Goal: Task Accomplishment & Management: Manage account settings

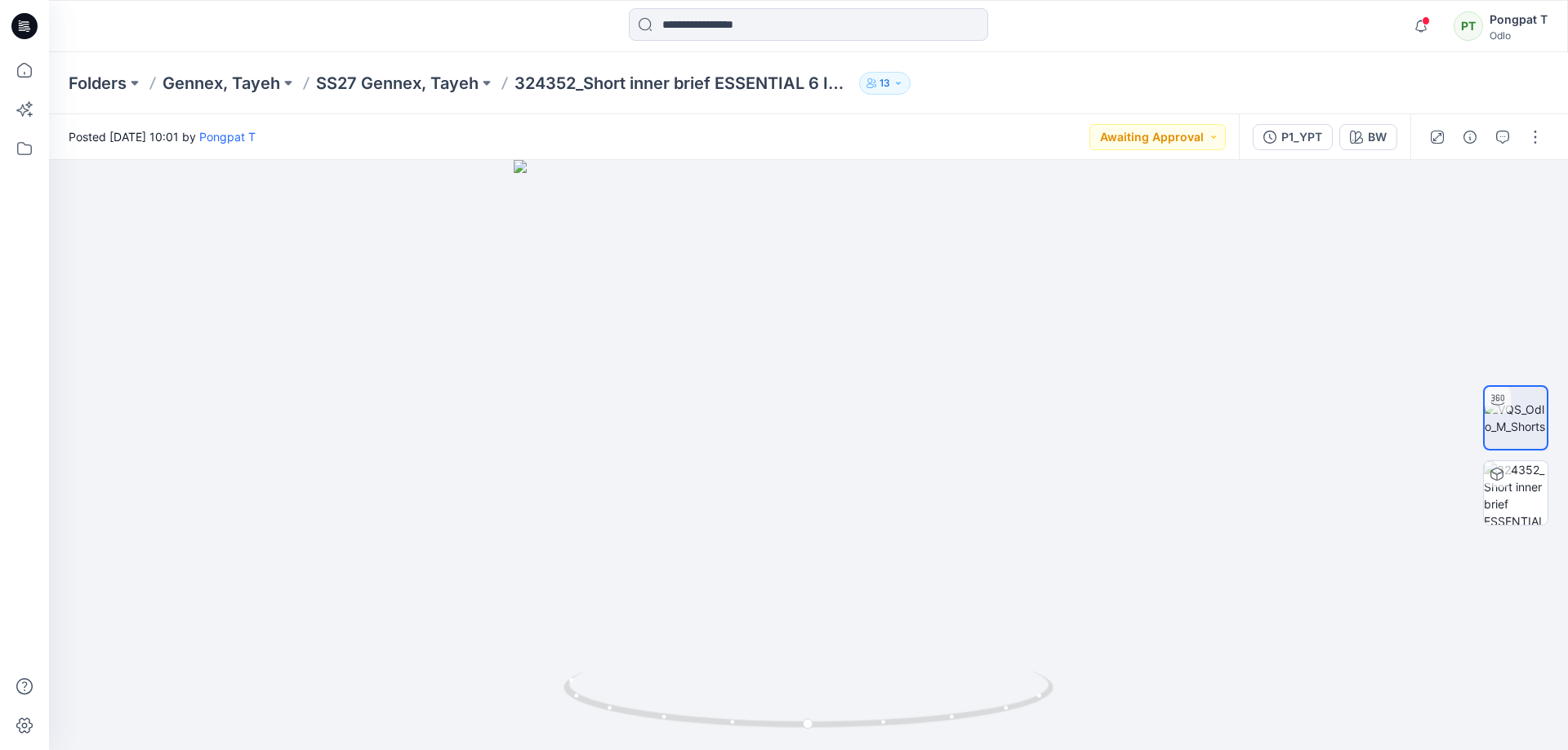
click at [436, 76] on p "SS27 Gennex, Tayeh" at bounding box center [397, 83] width 163 height 22
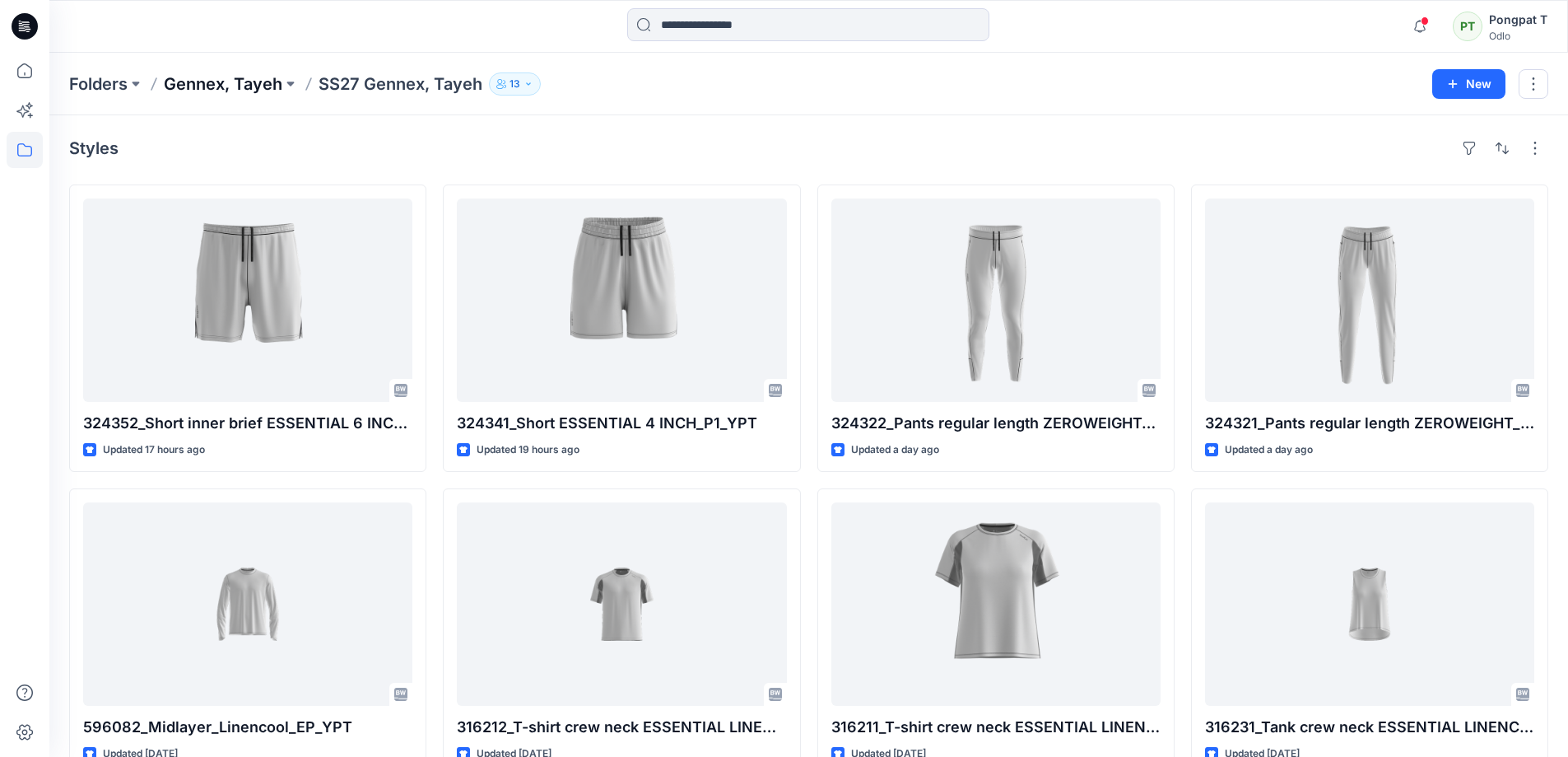
click at [235, 81] on p "Gennex, Tayeh" at bounding box center [223, 83] width 119 height 23
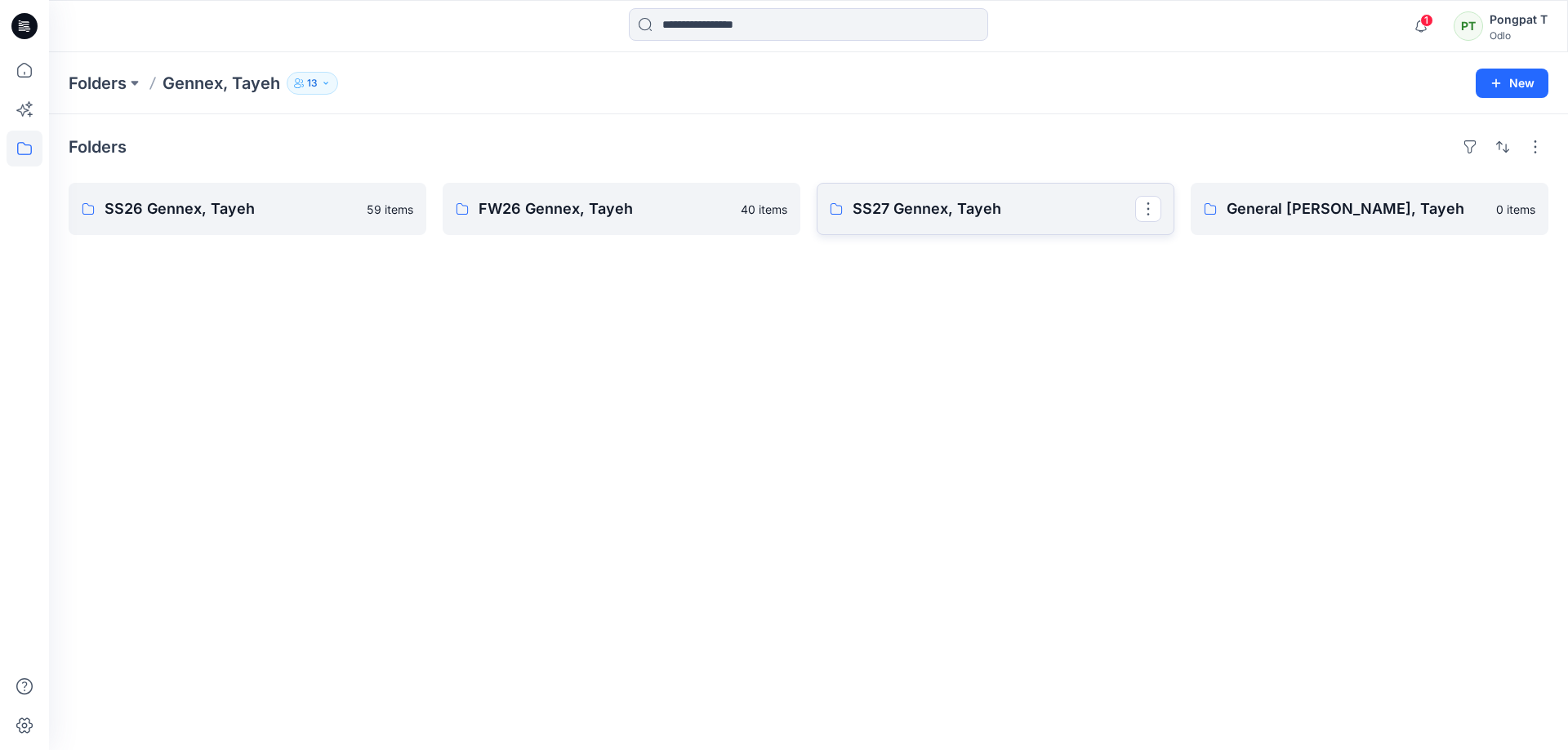
click at [945, 214] on p "SS27 Gennex, Tayeh" at bounding box center [994, 208] width 282 height 22
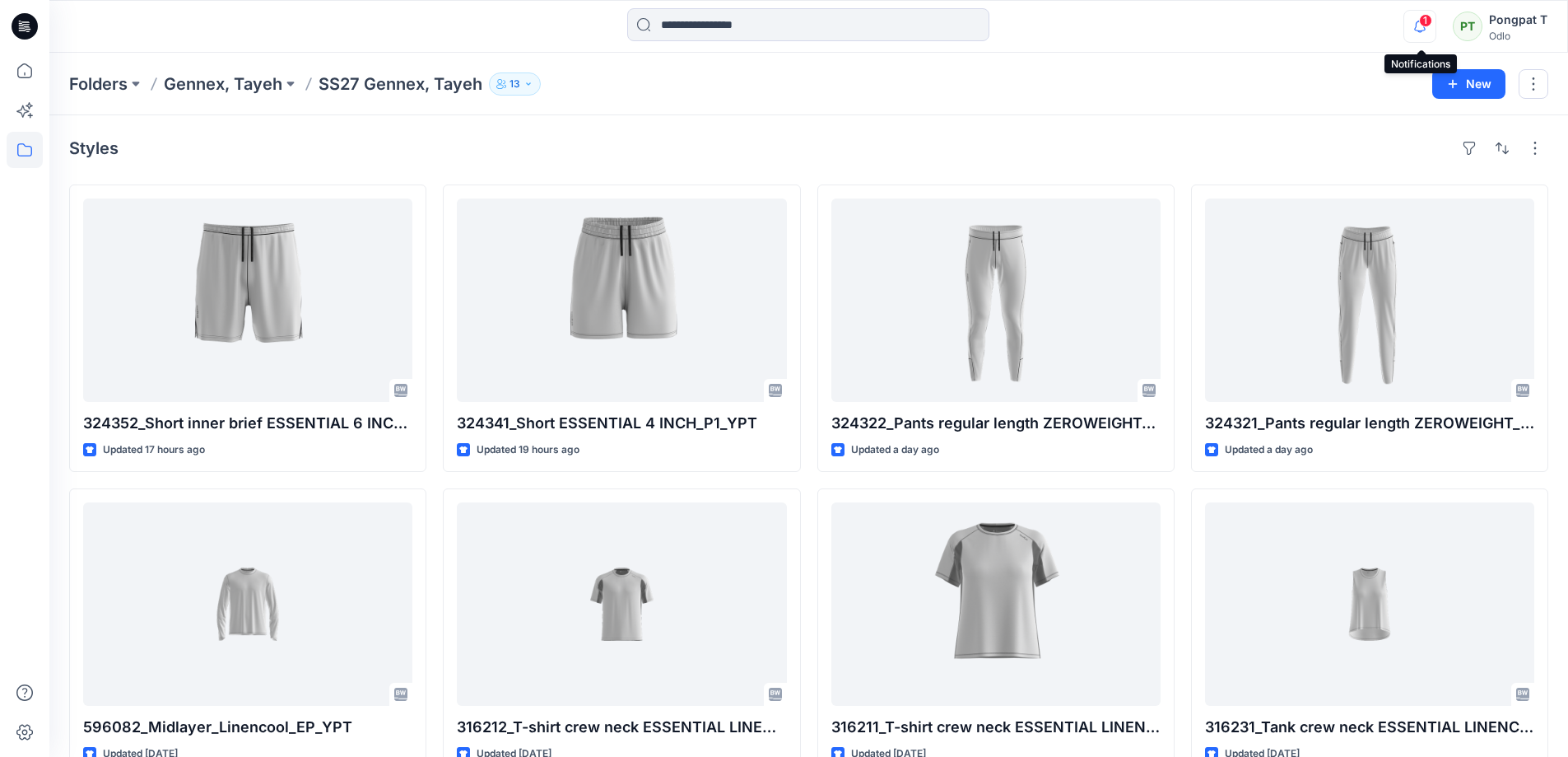
click at [1413, 27] on icon "button" at bounding box center [1420, 27] width 31 height 33
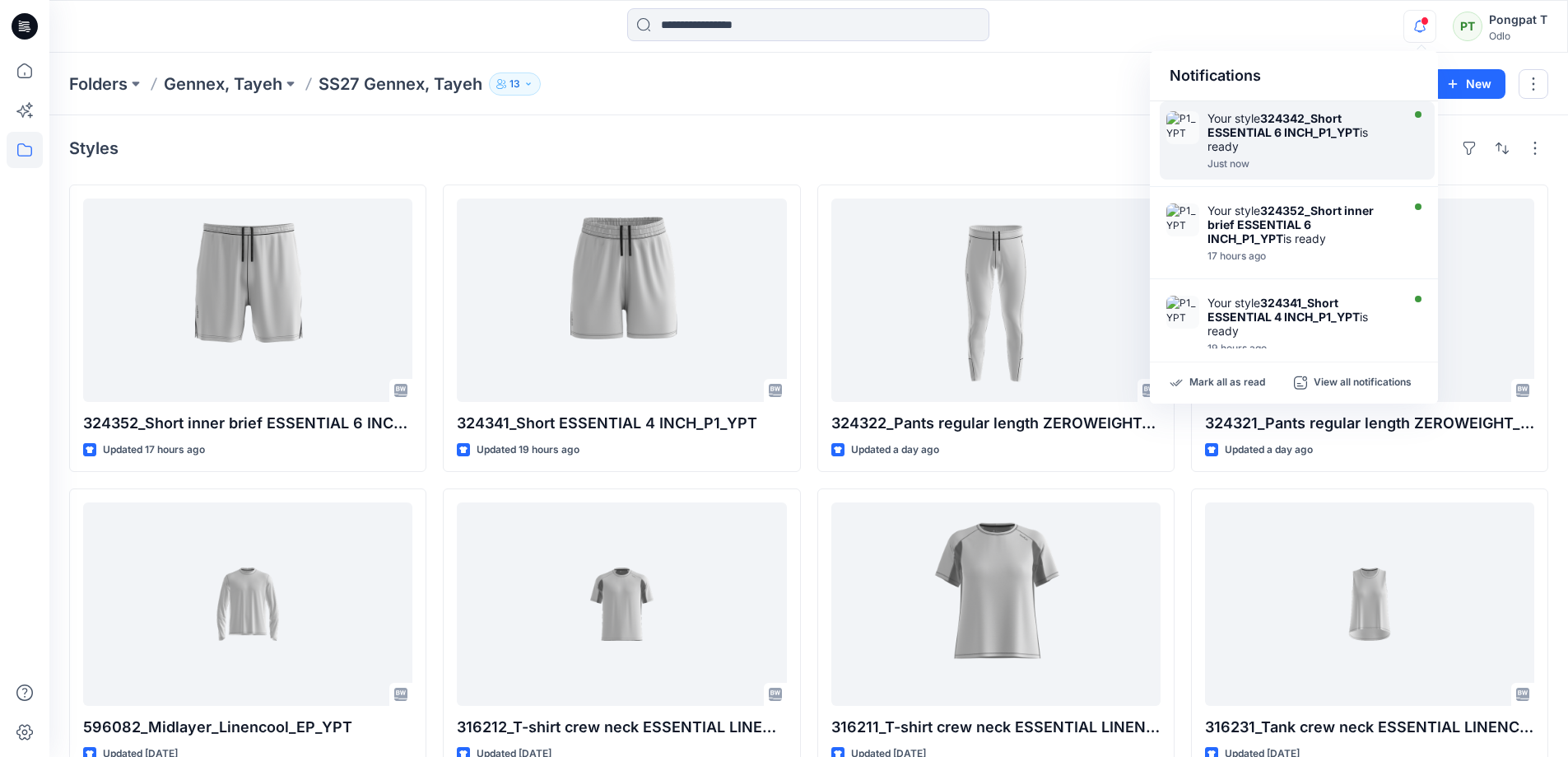
click at [1270, 149] on div "Your style 324342_Short ESSENTIAL 6 INCH_P1_YPT is ready" at bounding box center [1302, 132] width 189 height 42
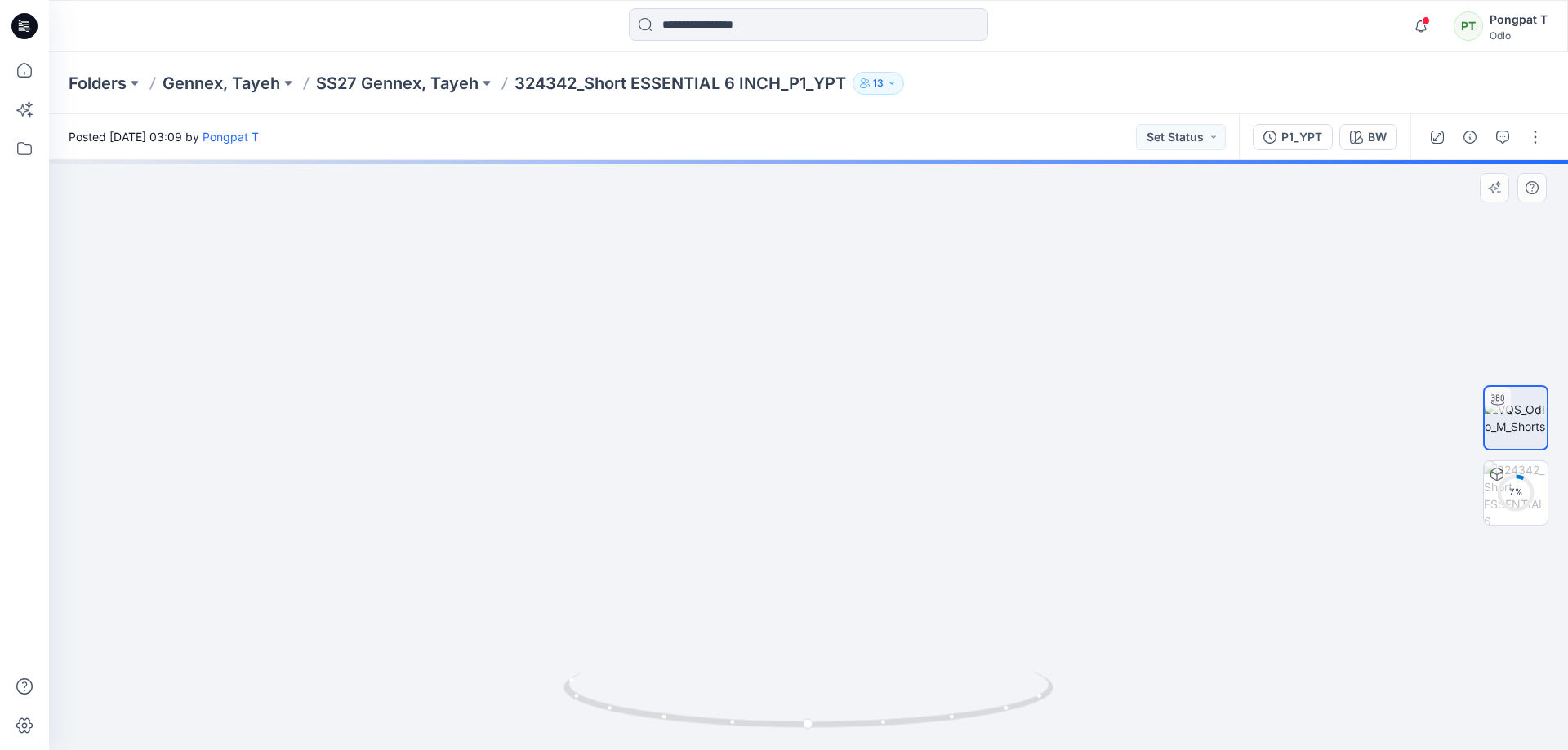
drag, startPoint x: 858, startPoint y: 254, endPoint x: 875, endPoint y: 334, distance: 81.8
click at [875, 334] on img at bounding box center [808, 409] width 1040 height 682
drag, startPoint x: 972, startPoint y: 701, endPoint x: 657, endPoint y: 707, distance: 315.1
click at [657, 707] on icon at bounding box center [811, 701] width 494 height 61
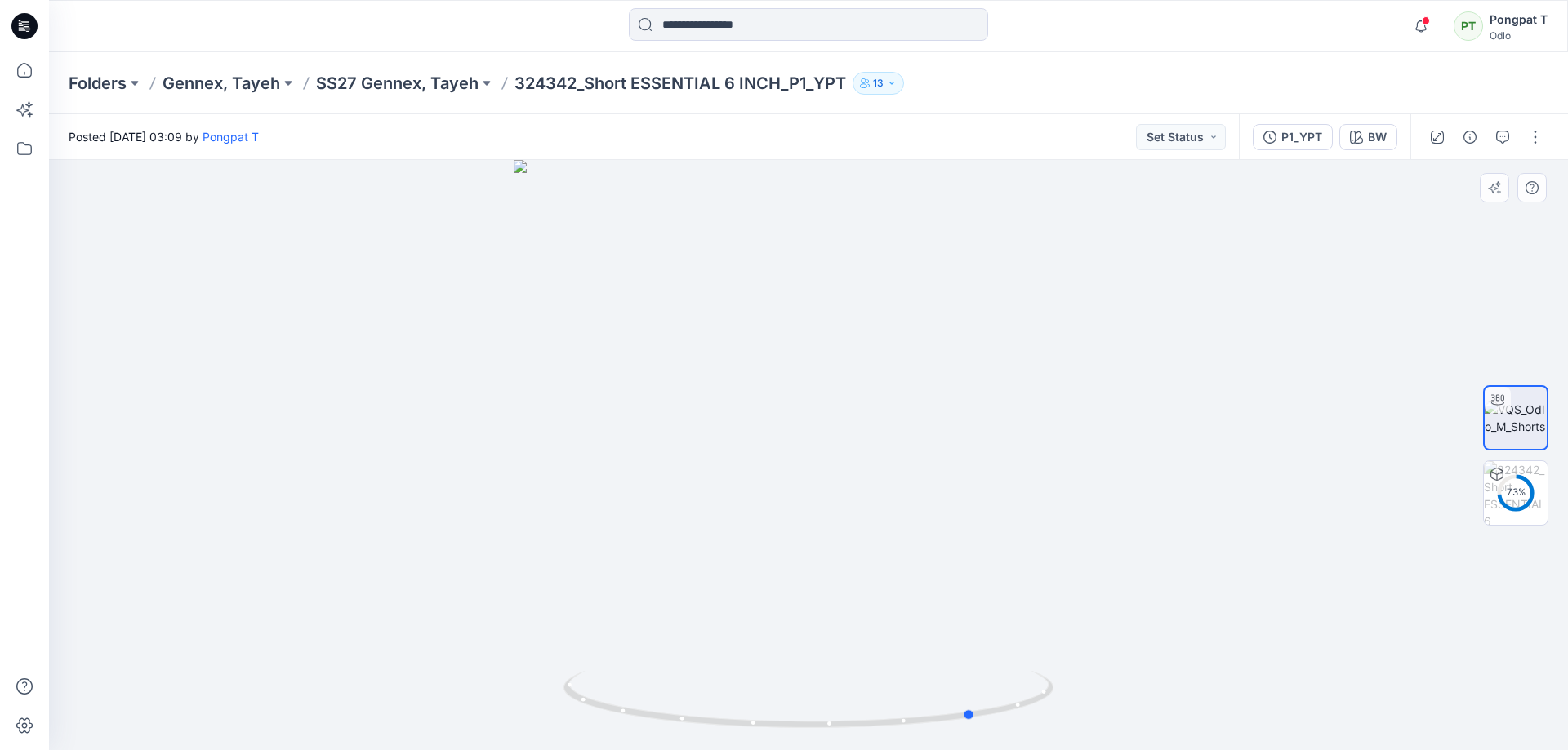
drag, startPoint x: 1020, startPoint y: 705, endPoint x: 528, endPoint y: 686, distance: 492.4
drag, startPoint x: 964, startPoint y: 723, endPoint x: 703, endPoint y: 731, distance: 261.1
click at [703, 731] on icon at bounding box center [811, 701] width 494 height 61
drag, startPoint x: 1005, startPoint y: 537, endPoint x: 1007, endPoint y: 161, distance: 376.0
click at [1007, 161] on img at bounding box center [808, 123] width 1489 height 1255
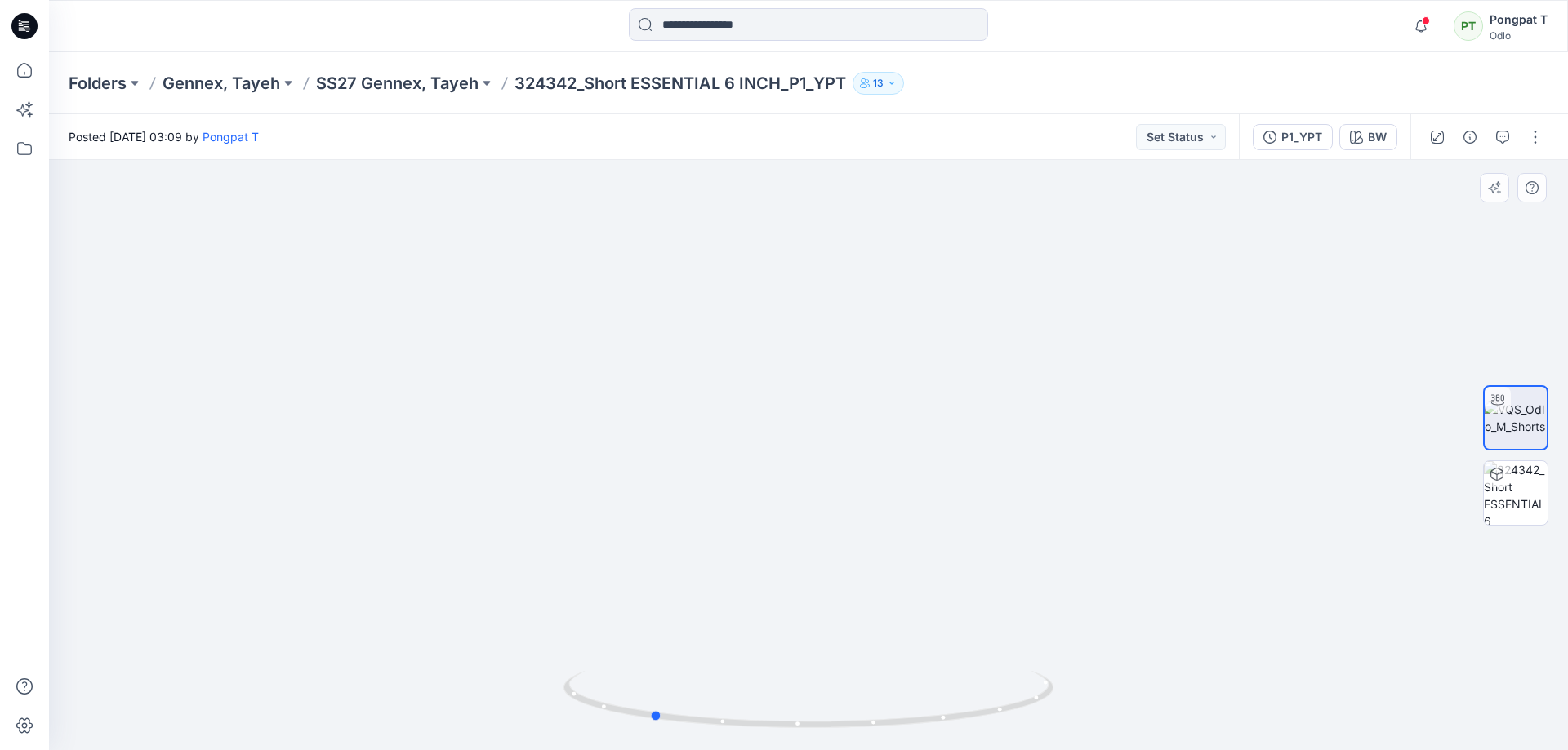
drag, startPoint x: 966, startPoint y: 716, endPoint x: 1393, endPoint y: 419, distance: 520.1
click at [1393, 419] on div at bounding box center [808, 454] width 1519 height 590
click at [1526, 496] on img at bounding box center [1515, 492] width 63 height 63
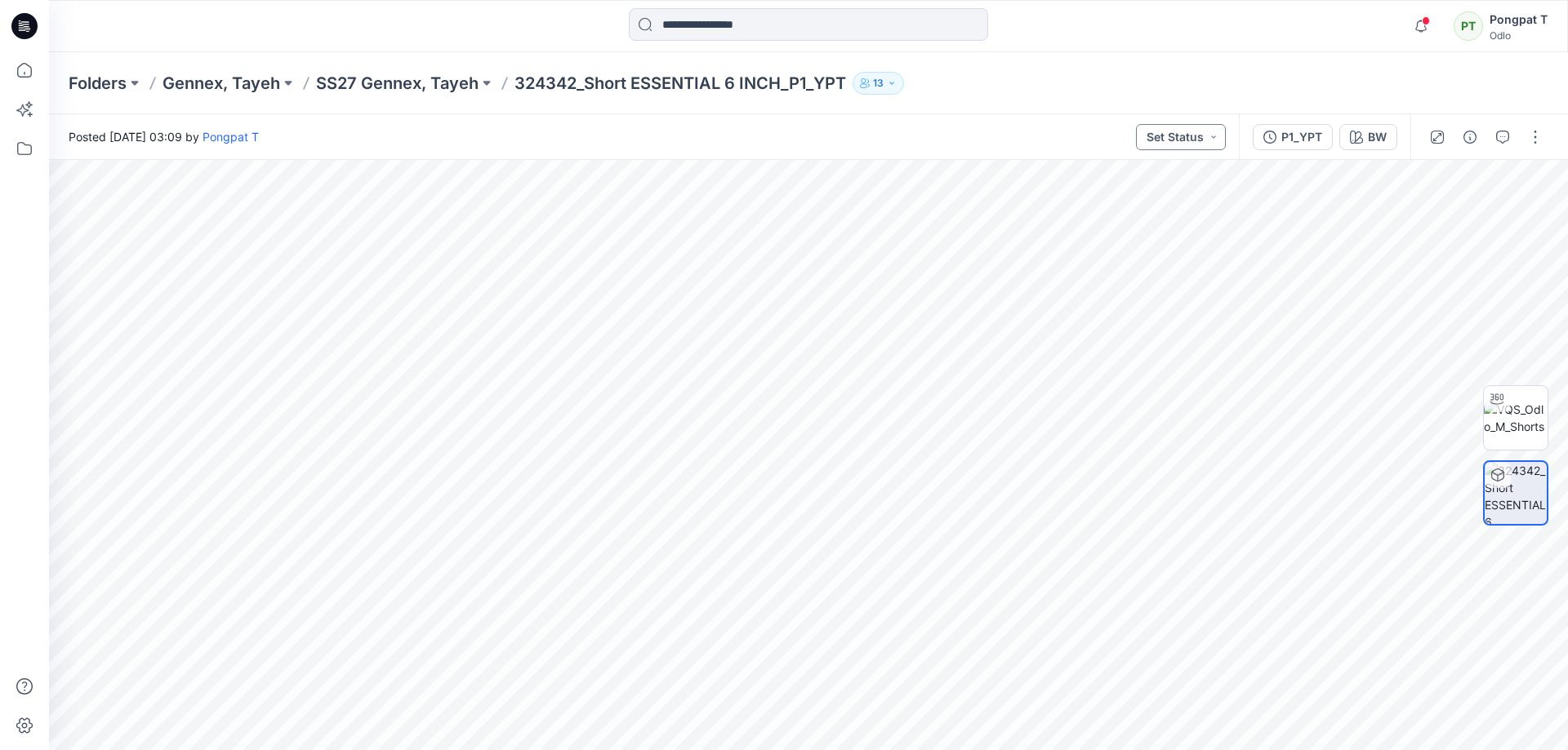
click at [1216, 136] on button "Set Status" at bounding box center [1181, 137] width 90 height 26
click at [1168, 286] on p "Awaiting Approval" at bounding box center [1158, 285] width 91 height 21
click at [448, 89] on p "SS27 Gennex, Tayeh" at bounding box center [397, 83] width 163 height 22
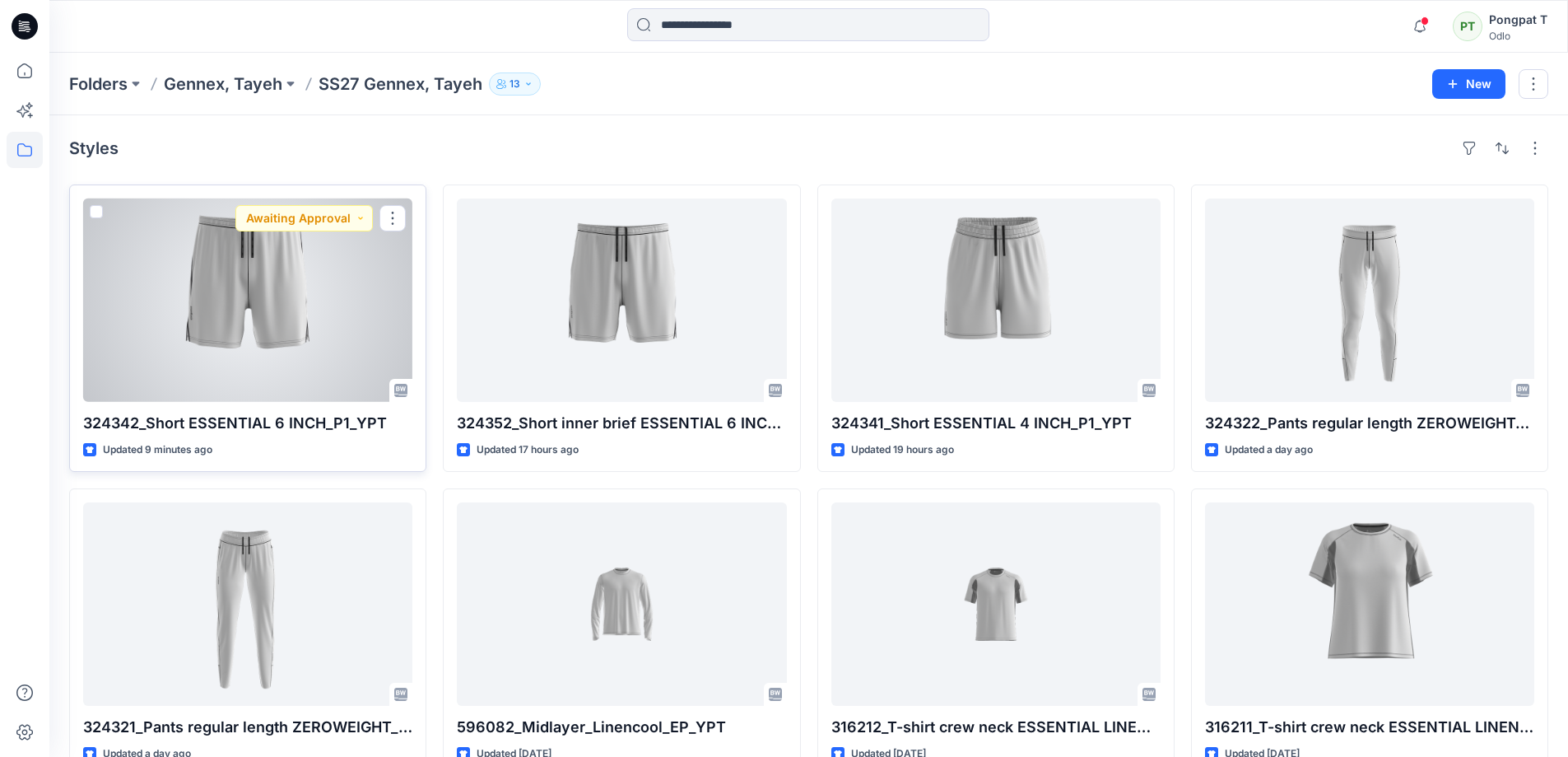
click at [210, 290] on div at bounding box center [248, 299] width 330 height 203
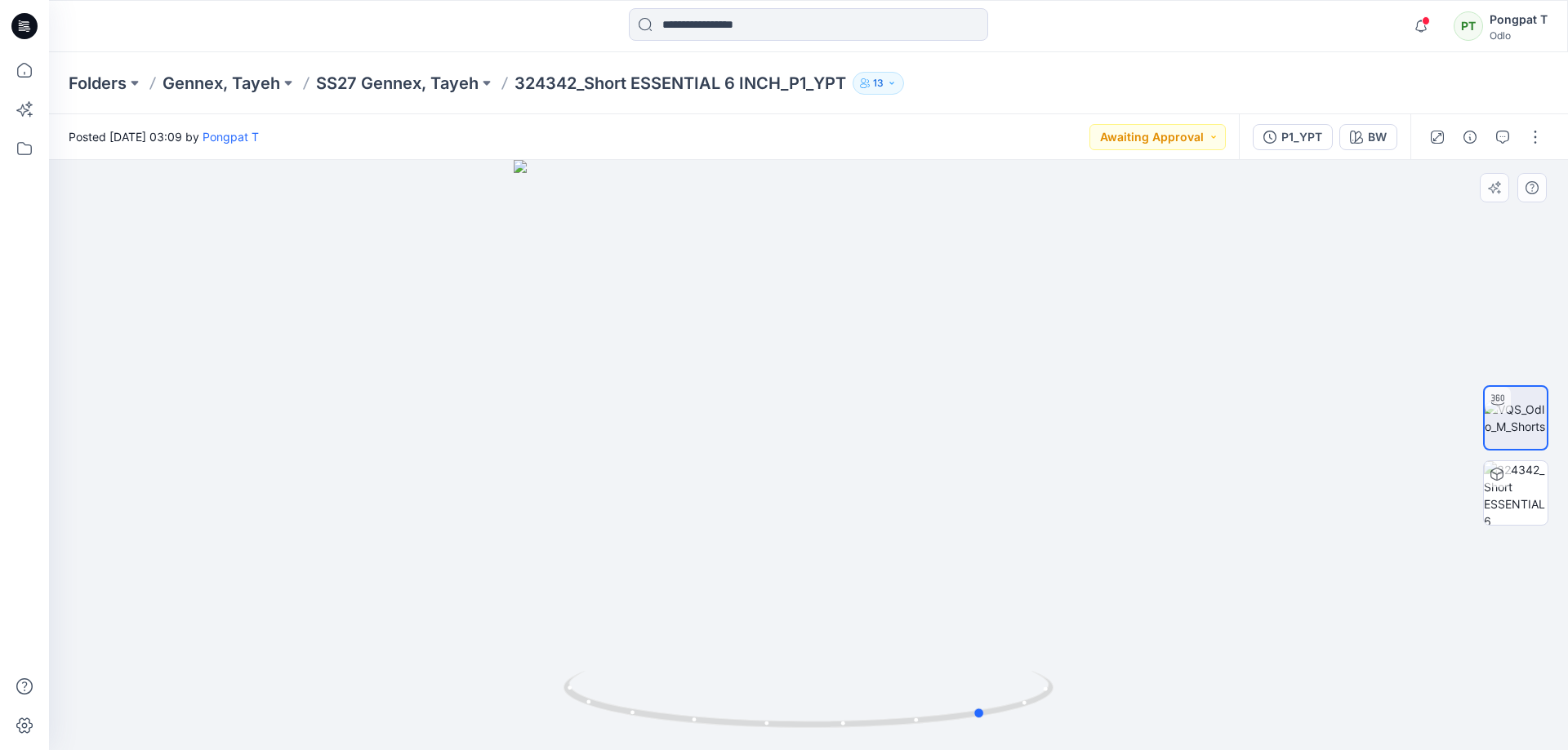
drag, startPoint x: 930, startPoint y: 576, endPoint x: 618, endPoint y: 623, distance: 315.5
click at [618, 623] on div at bounding box center [808, 454] width 1519 height 590
drag, startPoint x: 897, startPoint y: 717, endPoint x: 897, endPoint y: 391, distance: 326.0
click at [843, 720] on icon at bounding box center [811, 701] width 494 height 61
drag, startPoint x: 921, startPoint y: 366, endPoint x: 893, endPoint y: 507, distance: 143.8
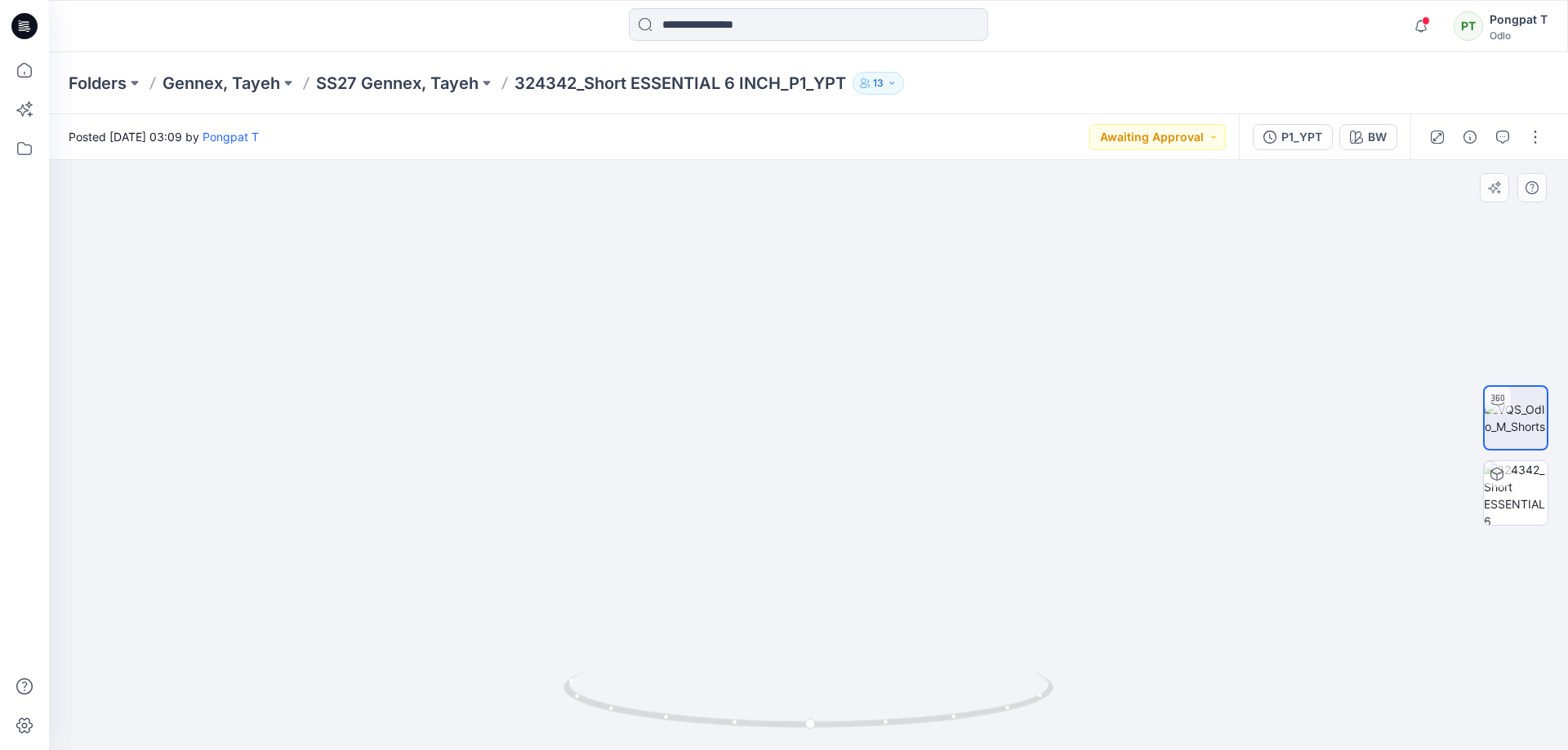
click at [903, 580] on img at bounding box center [806, 240] width 1940 height 1019
drag, startPoint x: 821, startPoint y: 448, endPoint x: 816, endPoint y: 202, distance: 246.1
click at [816, 203] on img at bounding box center [772, 345] width 1940 height 808
drag, startPoint x: 831, startPoint y: 329, endPoint x: 825, endPoint y: 242, distance: 87.2
click at [825, 246] on img at bounding box center [767, 234] width 1940 height 1030
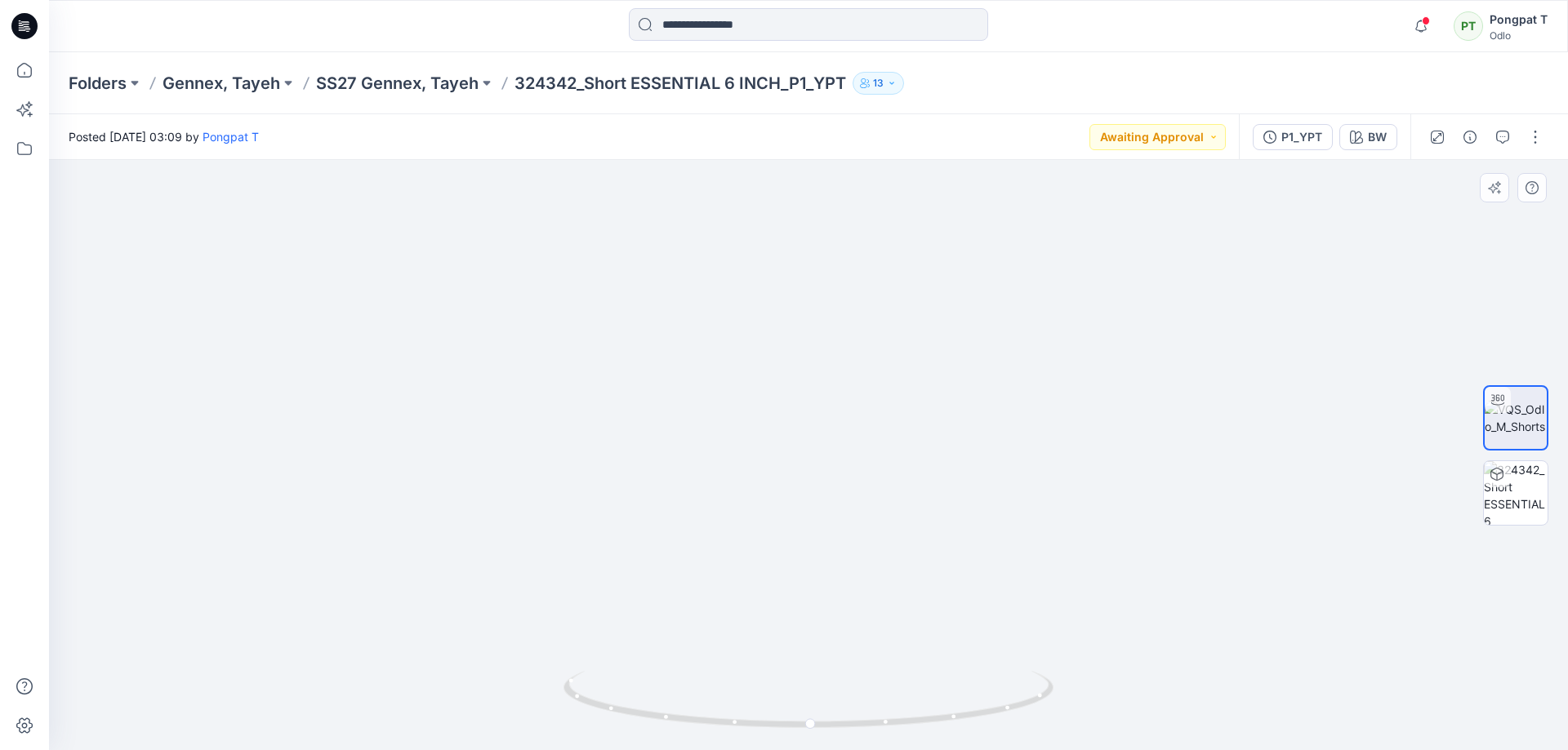
drag, startPoint x: 820, startPoint y: 485, endPoint x: 787, endPoint y: 208, distance: 279.0
click at [786, 219] on img at bounding box center [751, 136] width 1940 height 1228
drag, startPoint x: 913, startPoint y: 714, endPoint x: 944, endPoint y: 710, distance: 31.3
click at [944, 710] on icon at bounding box center [811, 701] width 494 height 61
drag, startPoint x: 969, startPoint y: 460, endPoint x: 920, endPoint y: 471, distance: 50.2
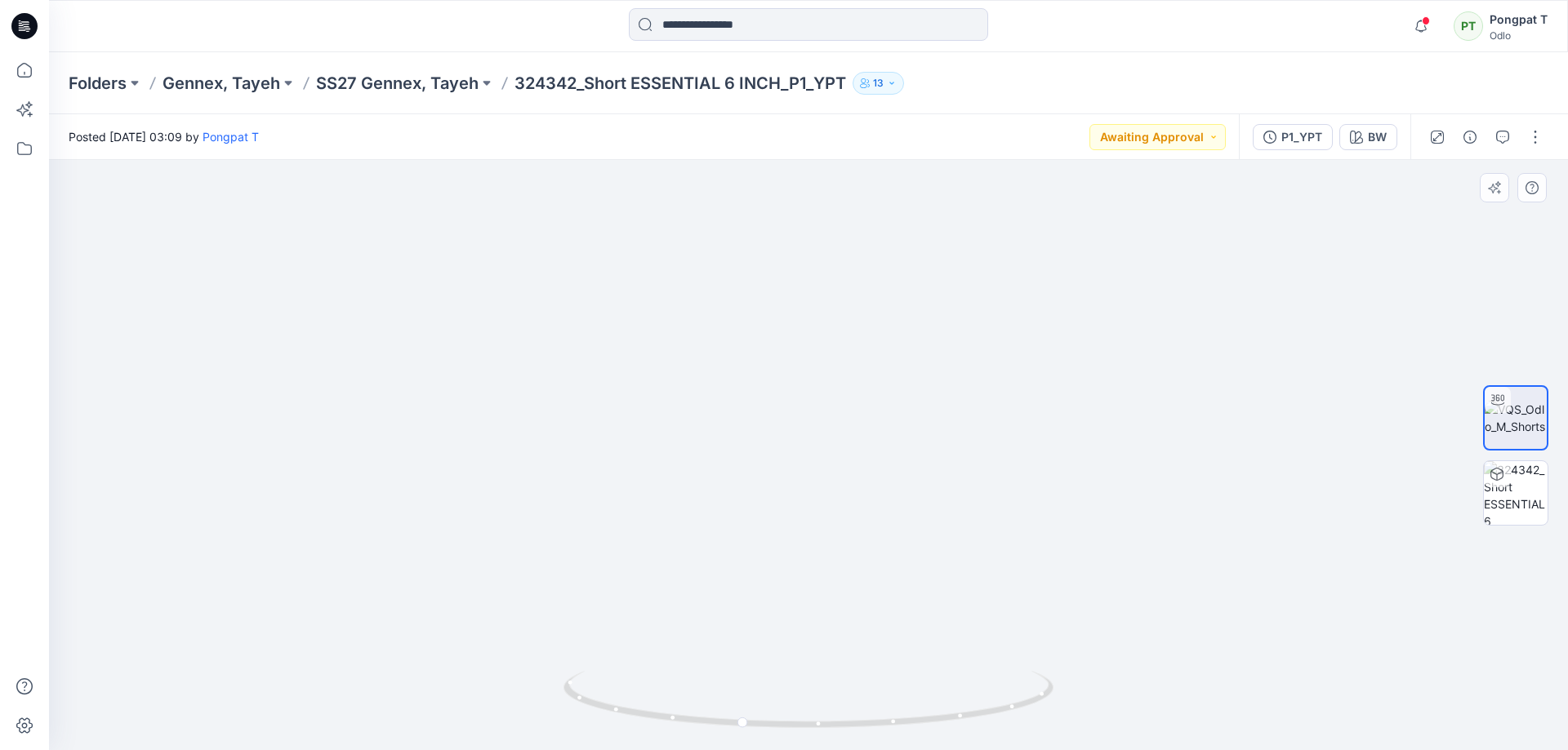
click at [920, 471] on img at bounding box center [808, 236] width 1265 height 1026
drag, startPoint x: 1012, startPoint y: 707, endPoint x: 1182, endPoint y: 601, distance: 200.3
click at [1182, 601] on div at bounding box center [808, 454] width 1519 height 590
click at [1524, 495] on img at bounding box center [1515, 492] width 63 height 63
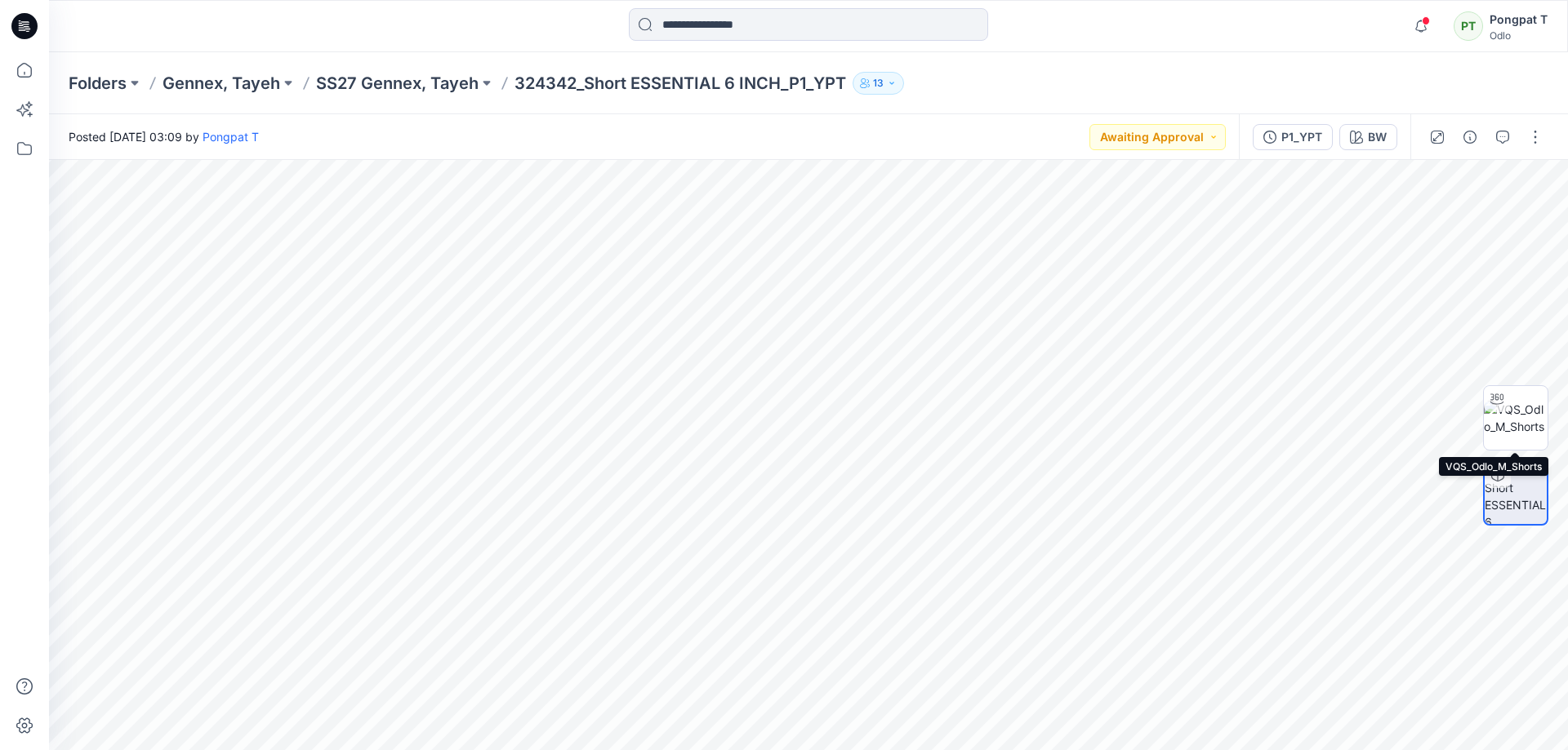
click at [1527, 418] on img at bounding box center [1515, 417] width 63 height 34
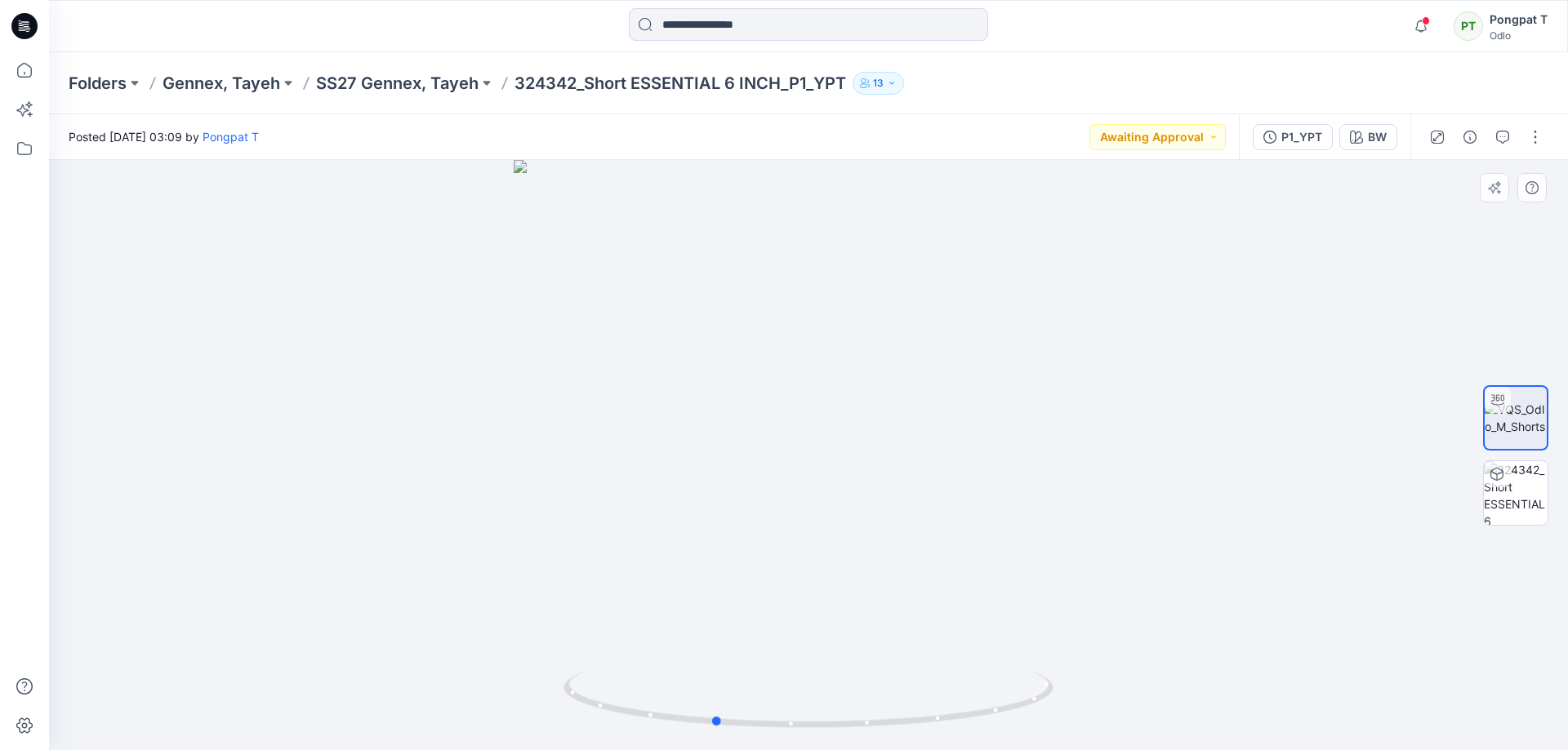
drag, startPoint x: 930, startPoint y: 456, endPoint x: 873, endPoint y: 501, distance: 72.6
click at [873, 501] on div at bounding box center [808, 454] width 1519 height 590
click at [977, 737] on div at bounding box center [808, 454] width 1519 height 590
drag, startPoint x: 872, startPoint y: 322, endPoint x: 886, endPoint y: 661, distance: 339.3
click at [886, 661] on img at bounding box center [802, 152] width 2614 height 1196
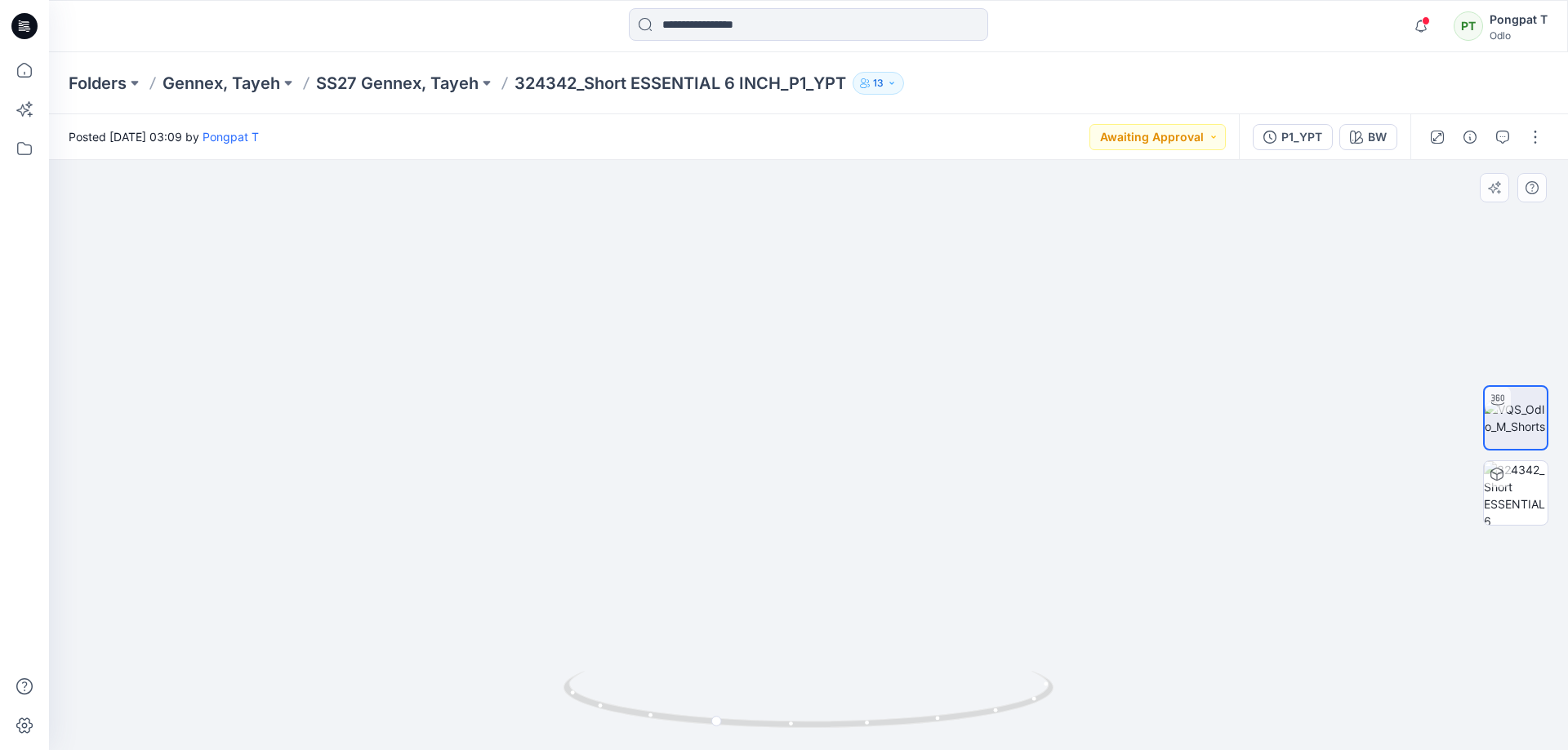
drag, startPoint x: 676, startPoint y: 491, endPoint x: 388, endPoint y: 472, distance: 288.6
click at [388, 472] on img at bounding box center [805, 306] width 2614 height 886
drag, startPoint x: 930, startPoint y: 727, endPoint x: 557, endPoint y: 718, distance: 373.1
click at [557, 718] on div at bounding box center [808, 454] width 1519 height 590
click at [649, 281] on img at bounding box center [764, 376] width 1715 height 747
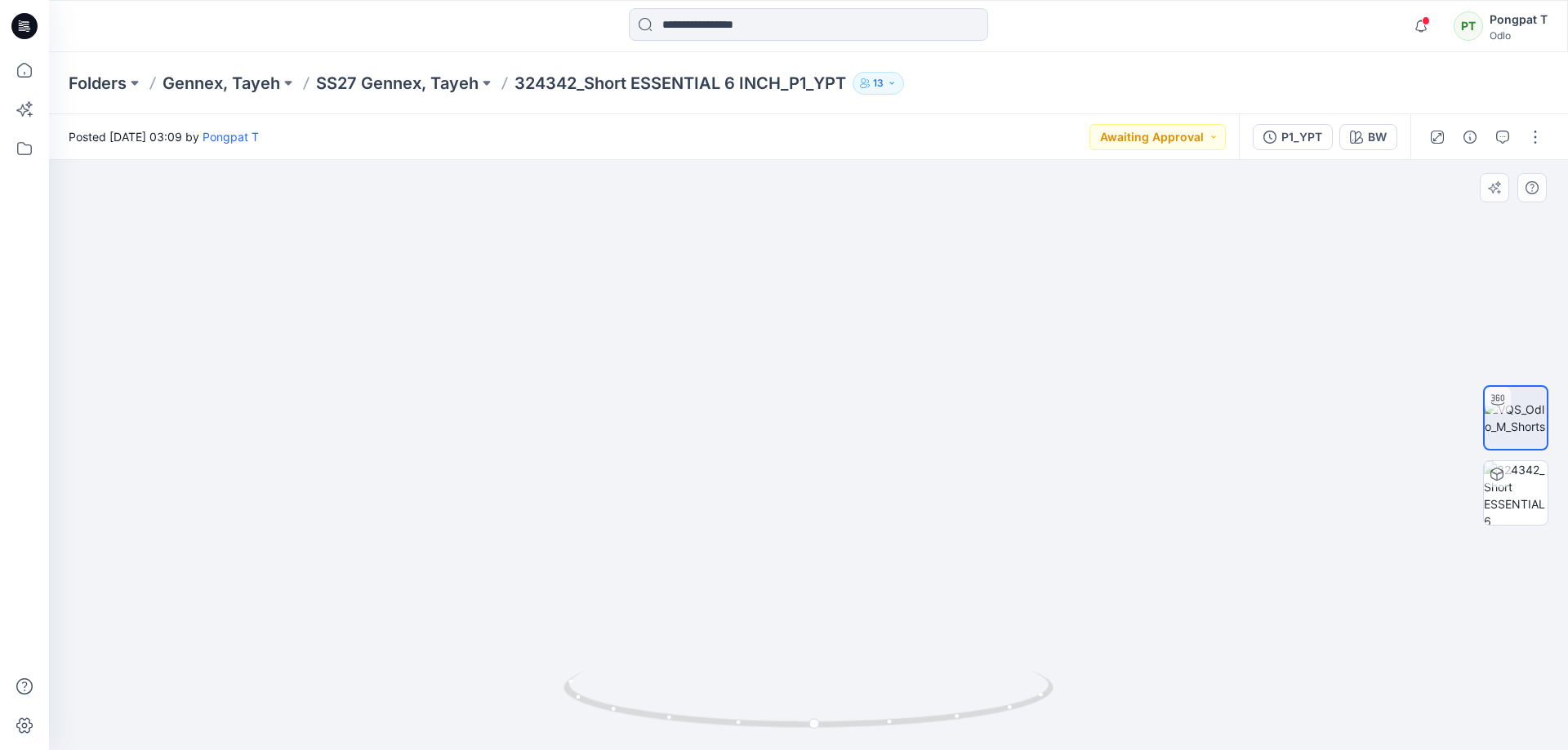
drag, startPoint x: 702, startPoint y: 268, endPoint x: 708, endPoint y: 178, distance: 90.2
click at [708, 178] on img at bounding box center [748, 215] width 1715 height 1070
drag, startPoint x: 825, startPoint y: 728, endPoint x: 1219, endPoint y: 704, distance: 394.7
click at [1219, 704] on div at bounding box center [808, 454] width 1519 height 590
drag, startPoint x: 841, startPoint y: 403, endPoint x: 839, endPoint y: 598, distance: 195.0
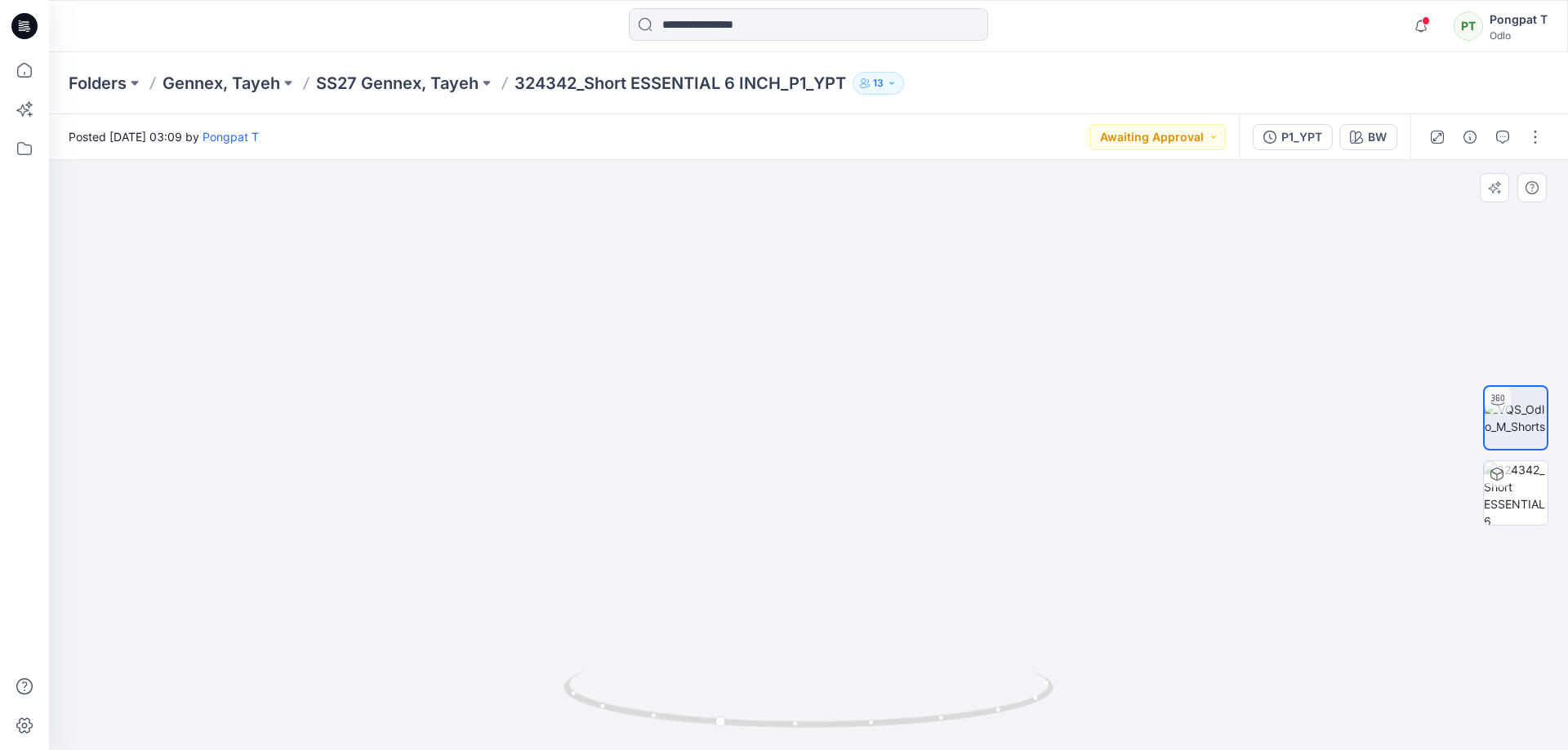
click at [837, 609] on img at bounding box center [820, 138] width 1715 height 1225
click at [781, 545] on img at bounding box center [815, 240] width 1715 height 1018
